Goal: Transaction & Acquisition: Download file/media

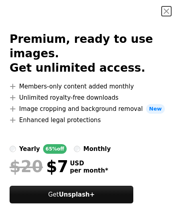
click at [171, 10] on button "An X shape" at bounding box center [167, 11] width 10 height 10
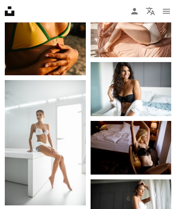
click at [58, 135] on img at bounding box center [45, 142] width 81 height 125
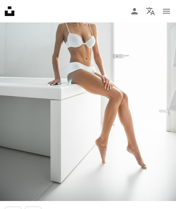
scroll to position [154, 0]
click at [127, 100] on img at bounding box center [88, 64] width 176 height 272
click at [110, 100] on img at bounding box center [88, 64] width 176 height 272
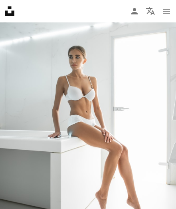
scroll to position [102, 0]
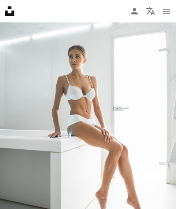
click at [96, 100] on img at bounding box center [88, 116] width 176 height 272
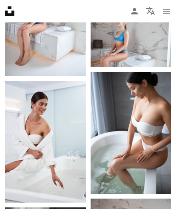
scroll to position [613, 0]
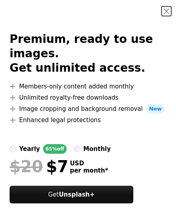
scroll to position [10, 0]
click at [165, 16] on button "An X shape" at bounding box center [167, 11] width 10 height 10
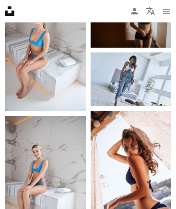
click at [145, 180] on img at bounding box center [131, 171] width 81 height 121
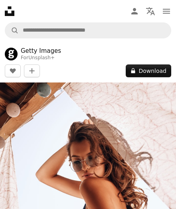
click at [147, 70] on button "A lock Download" at bounding box center [149, 70] width 46 height 13
